Goal: Task Accomplishment & Management: Manage account settings

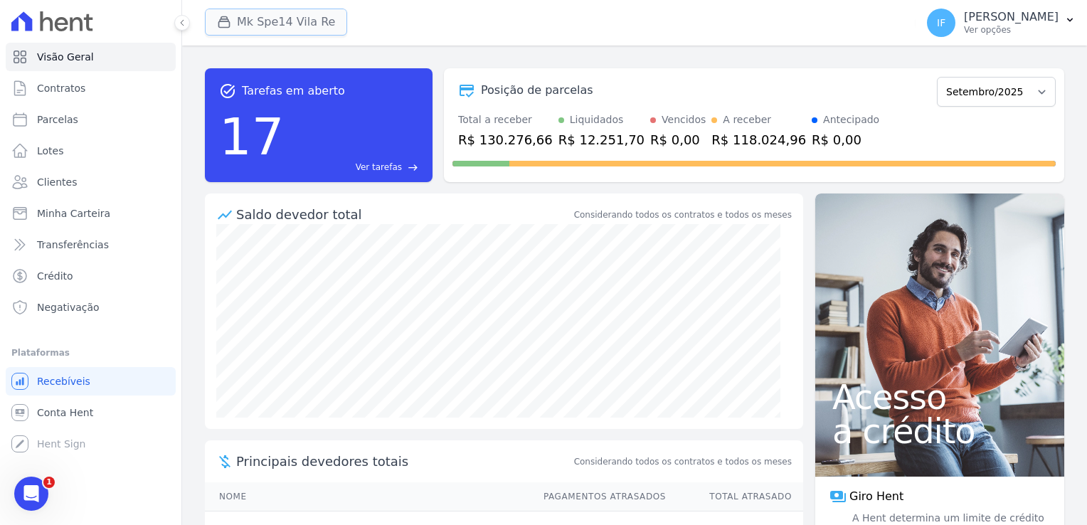
click at [316, 21] on button "Mk Spe14 Vila Re" at bounding box center [276, 22] width 142 height 27
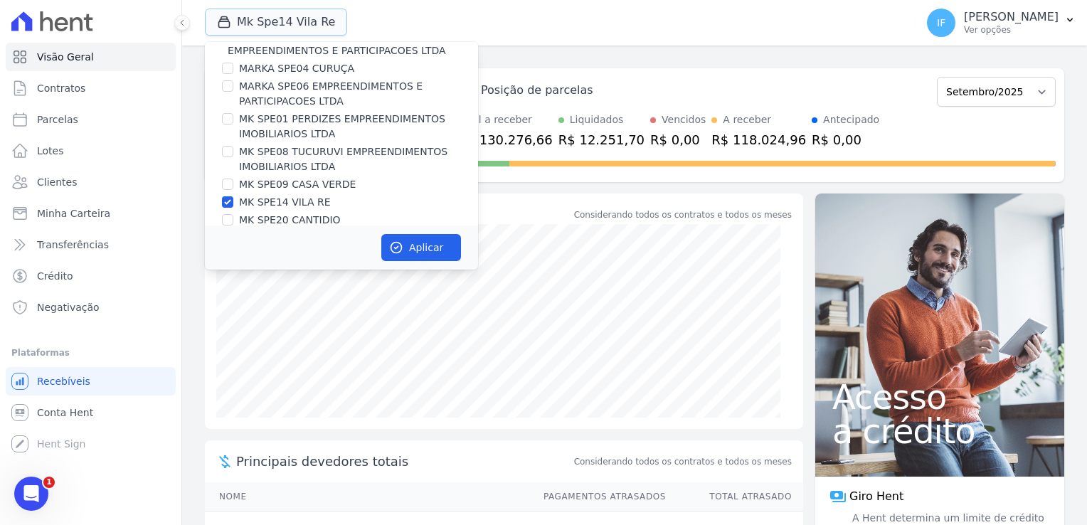
scroll to position [38, 0]
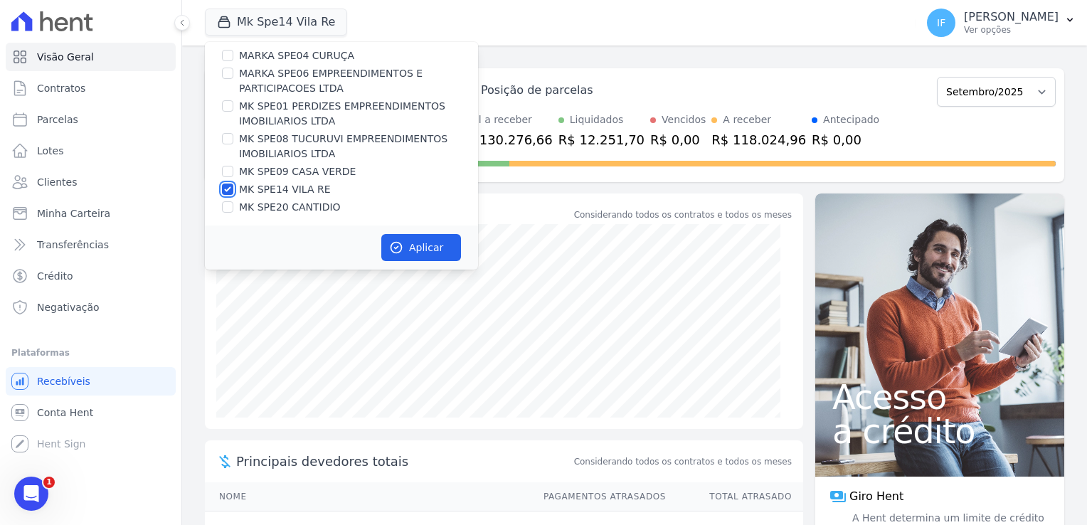
click at [229, 188] on input "MK SPE14 VILA RE" at bounding box center [227, 189] width 11 height 11
checkbox input "false"
click at [228, 209] on input "MK SPE20 CANTIDIO" at bounding box center [227, 206] width 11 height 11
checkbox input "true"
click at [423, 249] on button "Aplicar" at bounding box center [421, 247] width 80 height 27
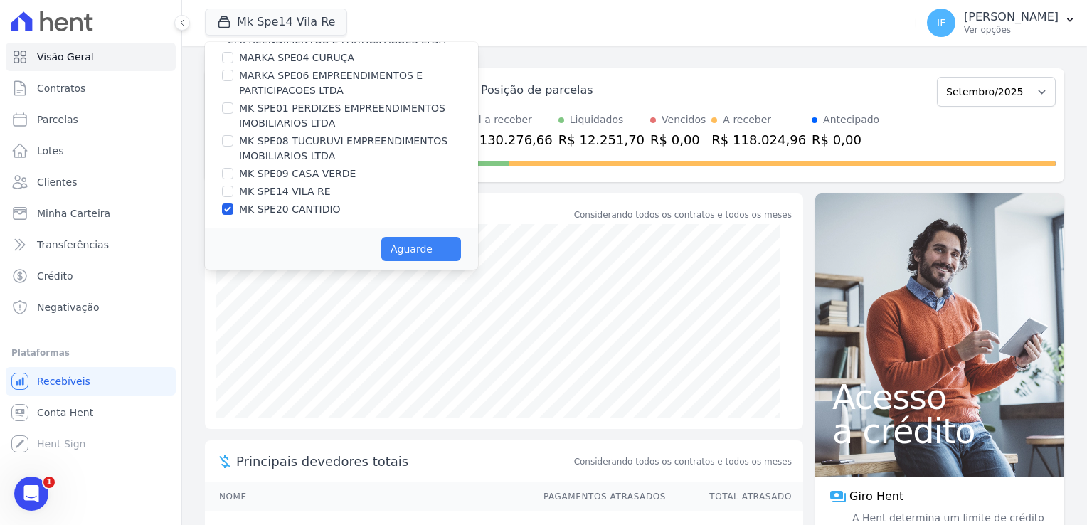
scroll to position [35, 0]
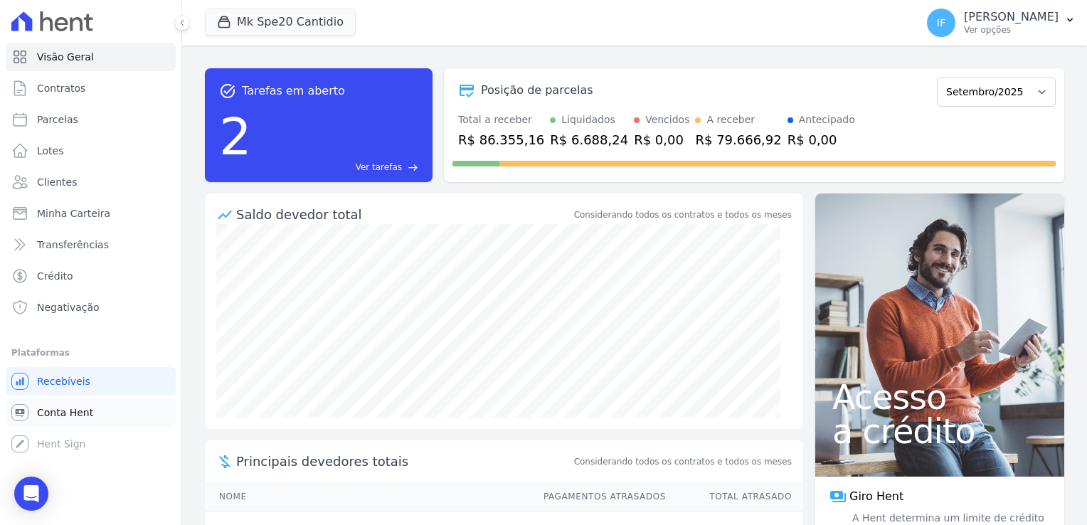
click at [70, 410] on span "Conta Hent" at bounding box center [65, 412] width 56 height 14
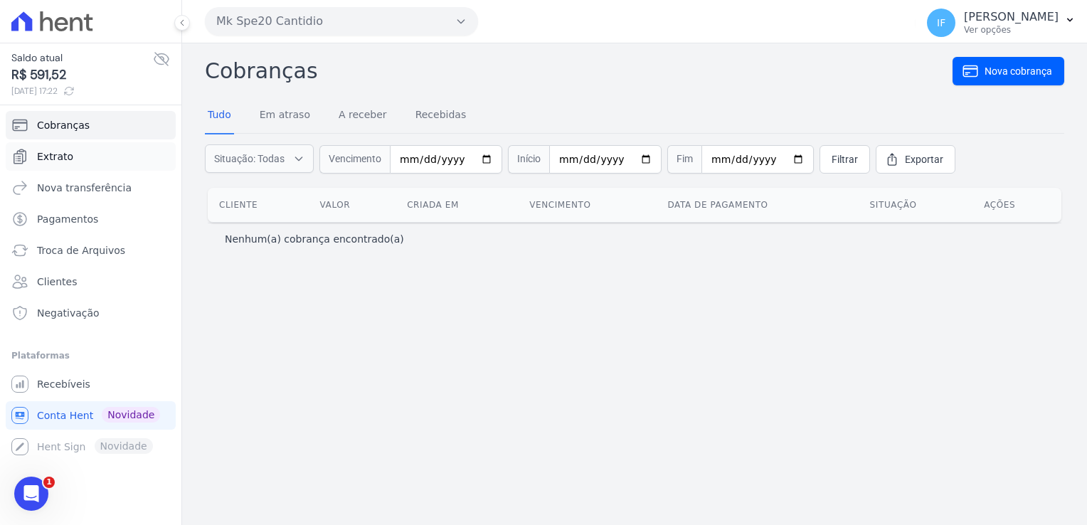
click at [46, 151] on span "Extrato" at bounding box center [55, 156] width 36 height 14
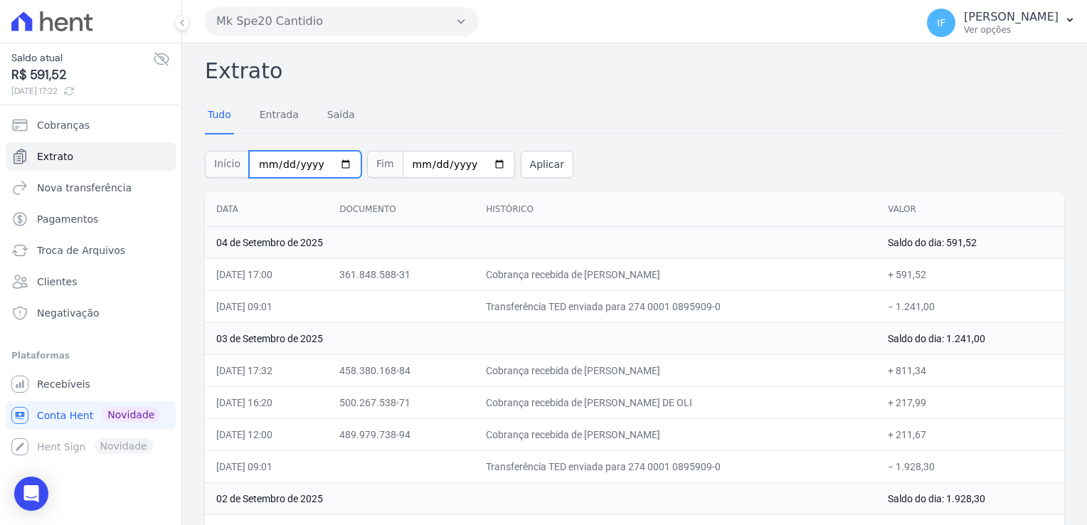
click at [340, 161] on input "2025-09-01" at bounding box center [305, 164] width 112 height 27
type input "[DATE]"
click at [479, 164] on input "2025-09-04" at bounding box center [459, 164] width 112 height 27
type input "[DATE]"
click at [521, 161] on button "Aplicar" at bounding box center [547, 164] width 53 height 27
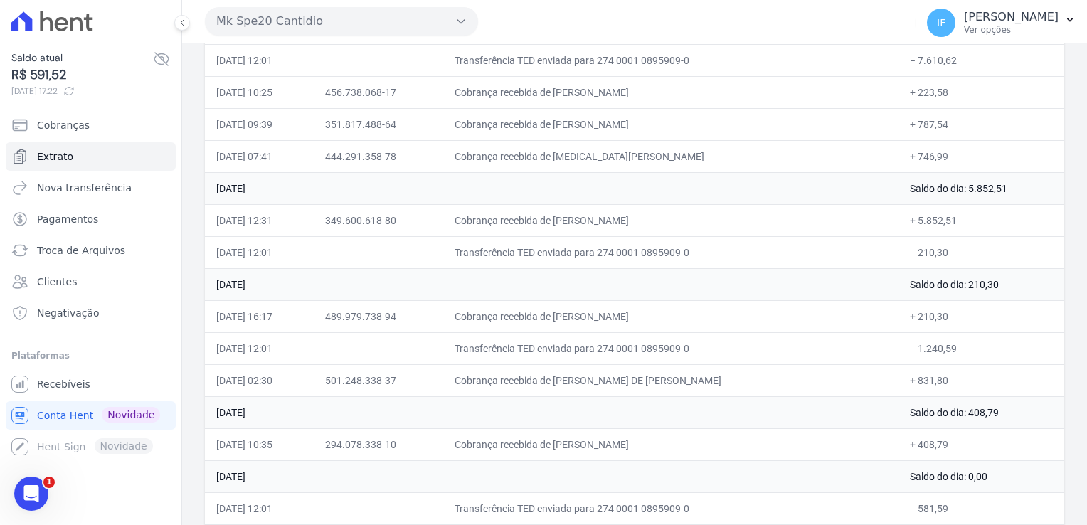
scroll to position [3695, 0]
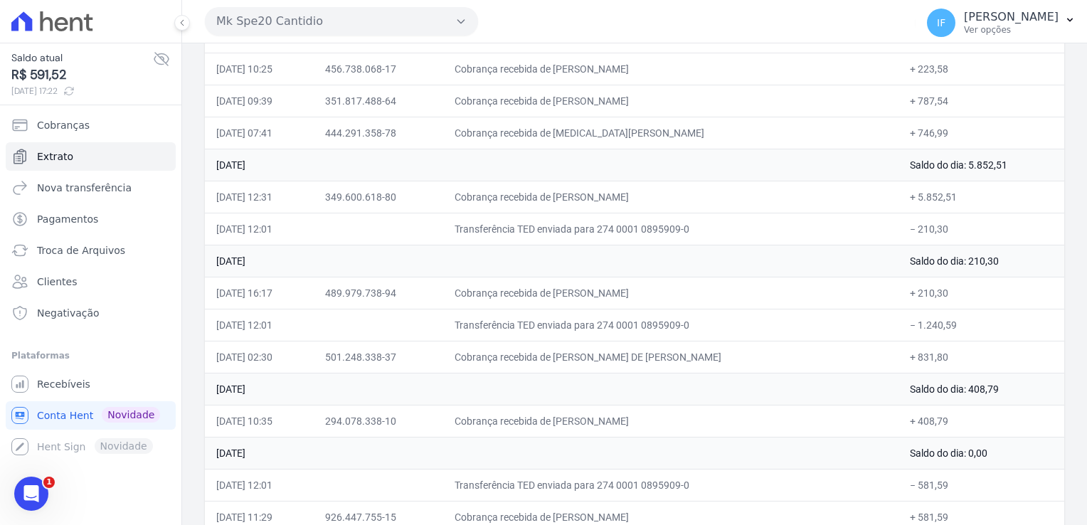
drag, startPoint x: 205, startPoint y: 52, endPoint x: 965, endPoint y: 504, distance: 883.9
drag, startPoint x: 965, startPoint y: 504, endPoint x: 905, endPoint y: 388, distance: 129.8
copy div "Loremip Dolo Sitamet Conse Adipis Eli Seddoei Temp Incididun Utlaboree Dolor 63…"
click at [485, 213] on td "Transferência TED enviada para 274 0001 0895909-0" at bounding box center [670, 229] width 455 height 32
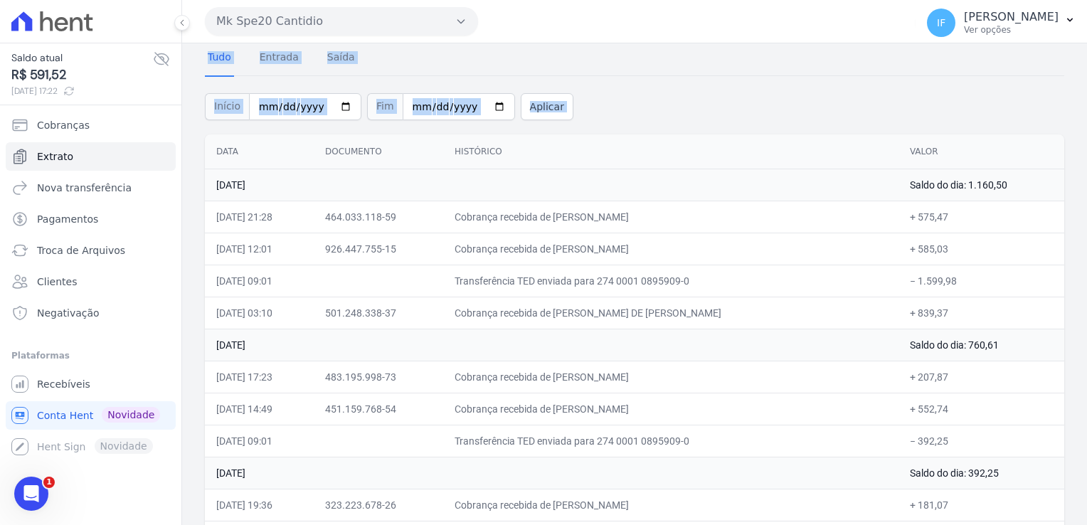
scroll to position [0, 0]
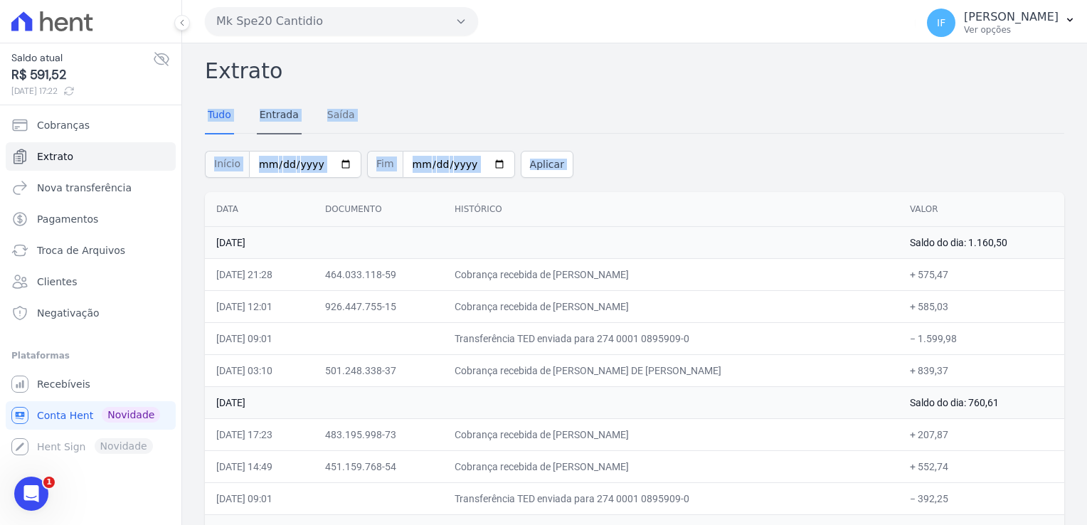
click at [274, 112] on link "Entrada" at bounding box center [279, 115] width 45 height 37
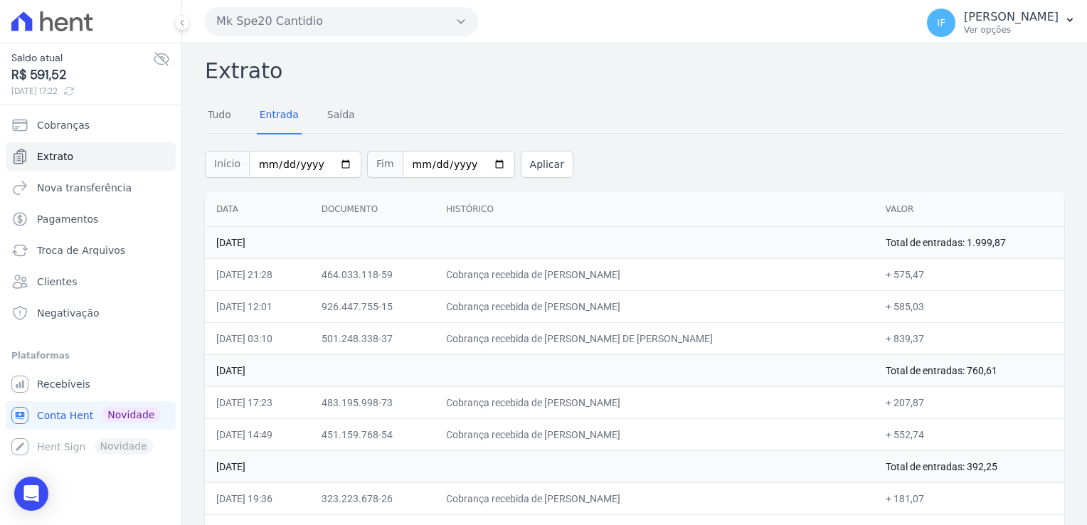
click at [508, 107] on div "Tudo Entrada [GEOGRAPHIC_DATA]" at bounding box center [634, 115] width 859 height 35
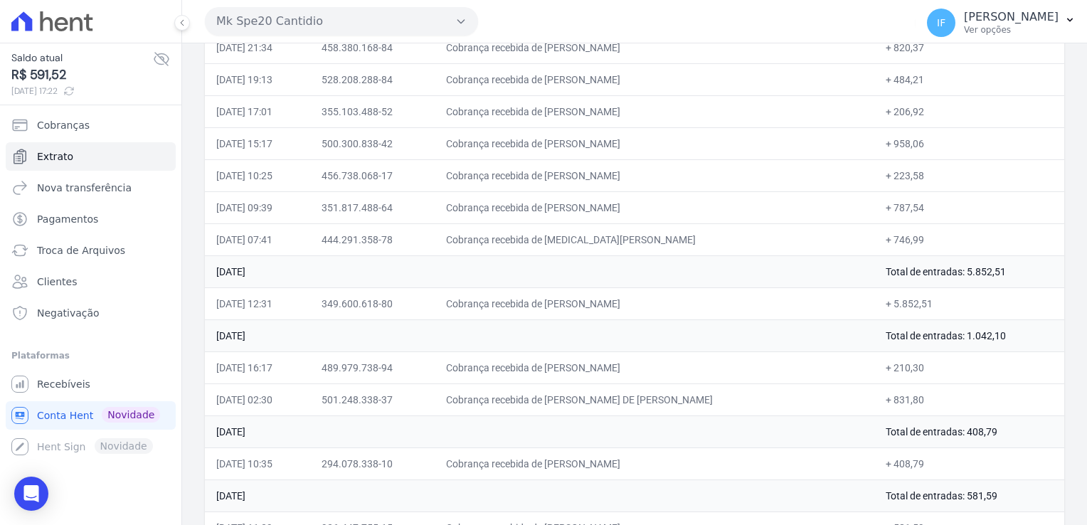
scroll to position [3058, 0]
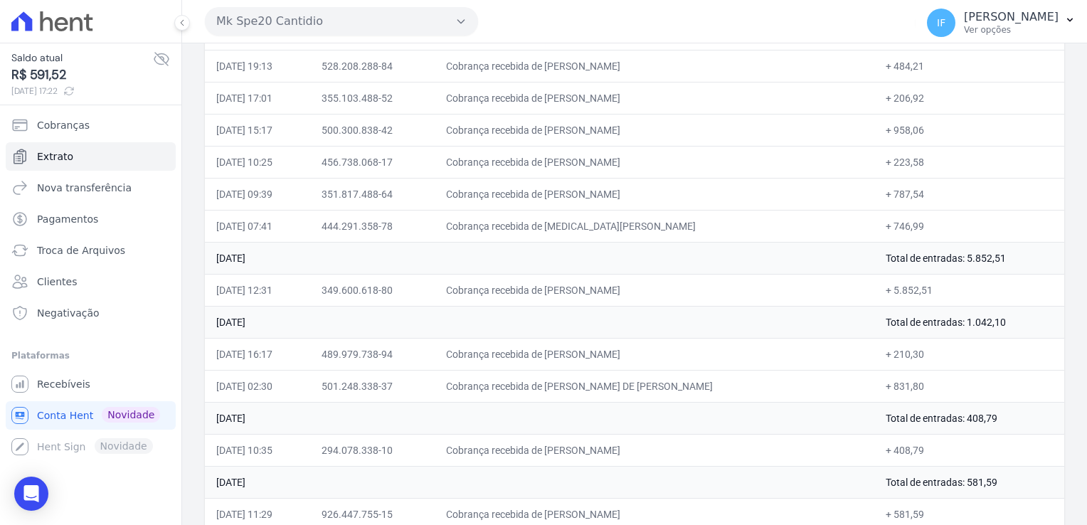
drag, startPoint x: 210, startPoint y: 68, endPoint x: 990, endPoint y: 497, distance: 889.9
drag, startPoint x: 990, startPoint y: 497, endPoint x: 900, endPoint y: 462, distance: 96.2
copy div "Loremip Dolo Sitamet Conse Adipis Eli Seddoei Temp Incididun Utlaboree Dolor 41…"
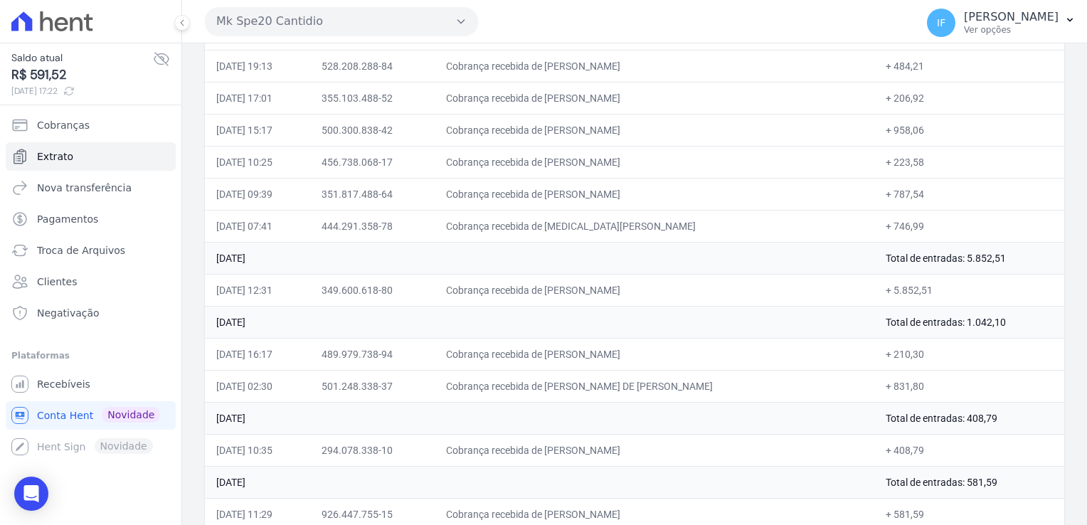
click at [674, 217] on td "Cobrança recebida de [MEDICAL_DATA][PERSON_NAME]" at bounding box center [654, 226] width 439 height 32
